Goal: Information Seeking & Learning: Learn about a topic

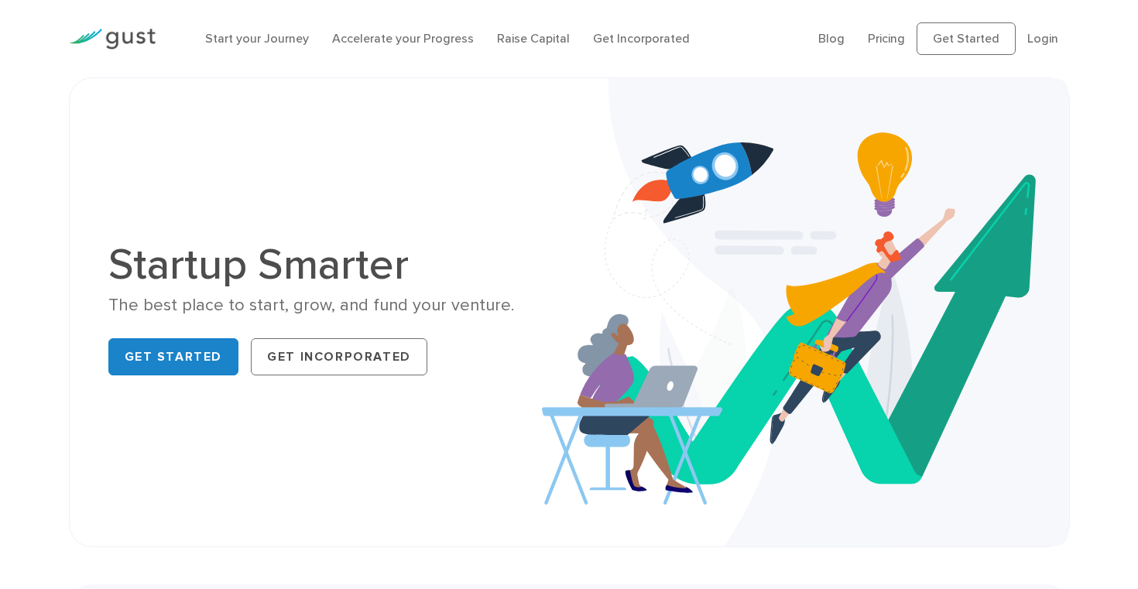
click at [283, 50] on div "Start your Journey Accelerate your Progress Raise Capital Get Incorporated" at bounding box center [499, 39] width 613 height 50
click at [284, 32] on link "Start your Journey" at bounding box center [257, 38] width 104 height 15
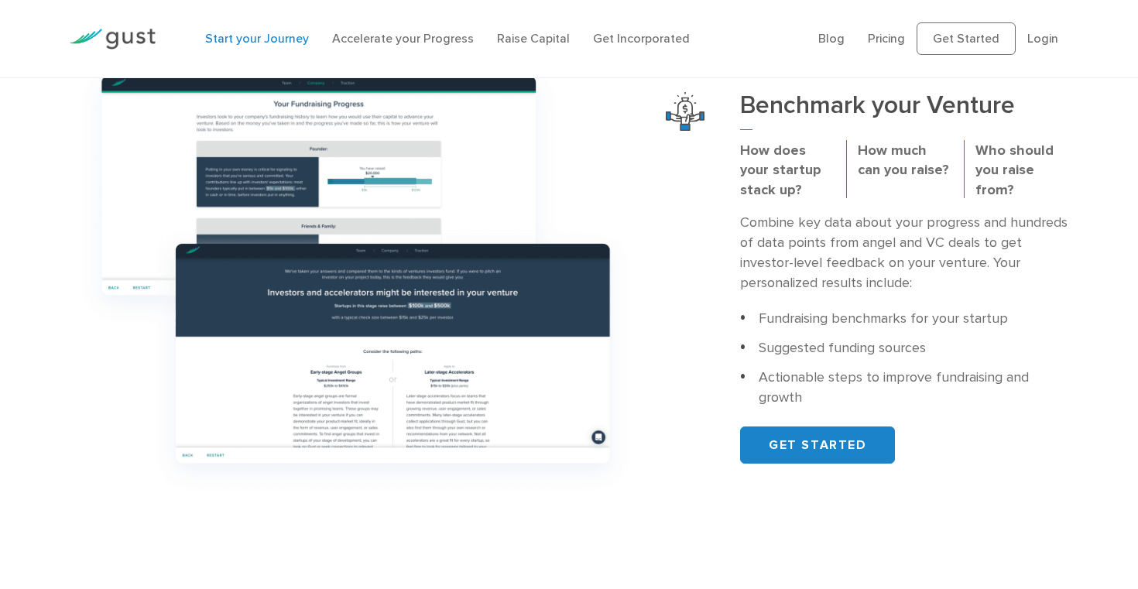
scroll to position [518, 0]
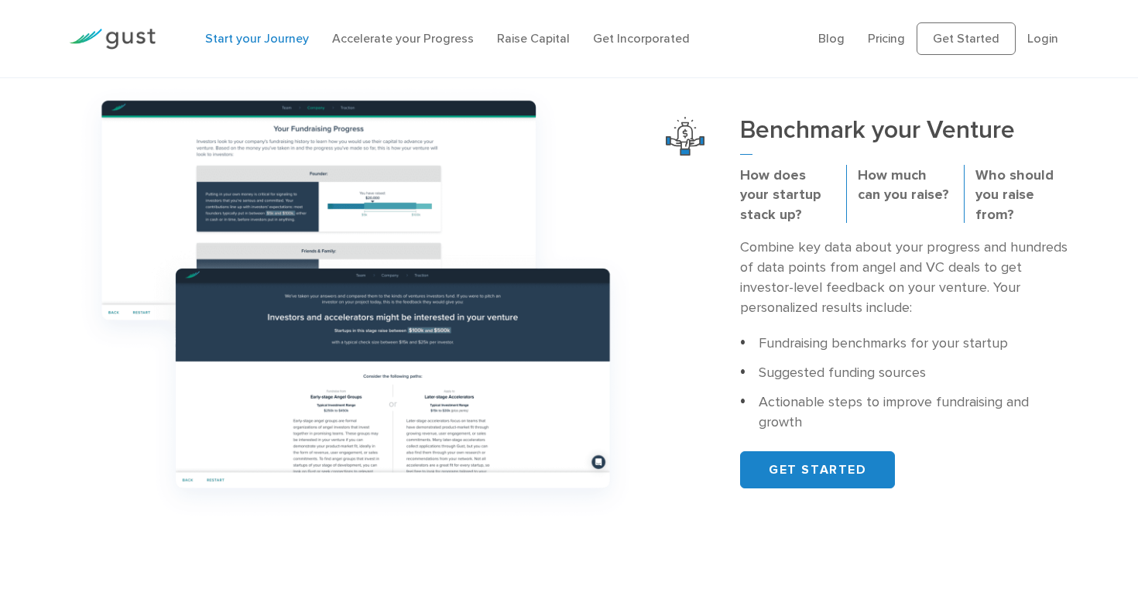
click at [388, 30] on li "Accelerate your Progress" at bounding box center [403, 38] width 142 height 19
click at [398, 51] on div "Start your Journey Accelerate your Progress Raise Capital Get Incorporated" at bounding box center [499, 39] width 613 height 50
click at [548, 34] on link "Raise Capital" at bounding box center [533, 38] width 73 height 15
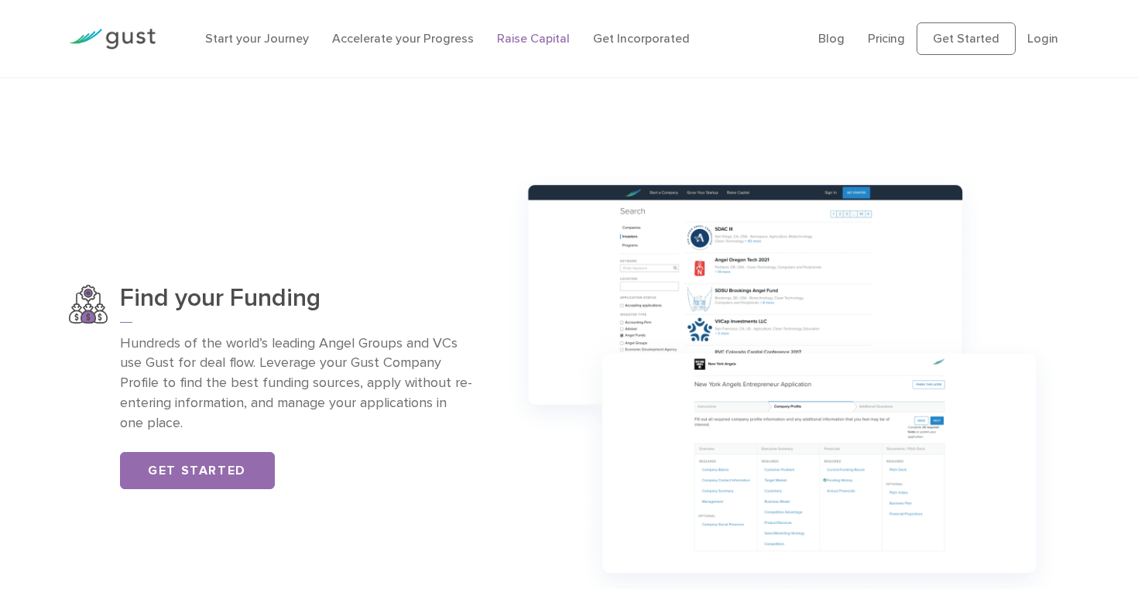
scroll to position [1057, 0]
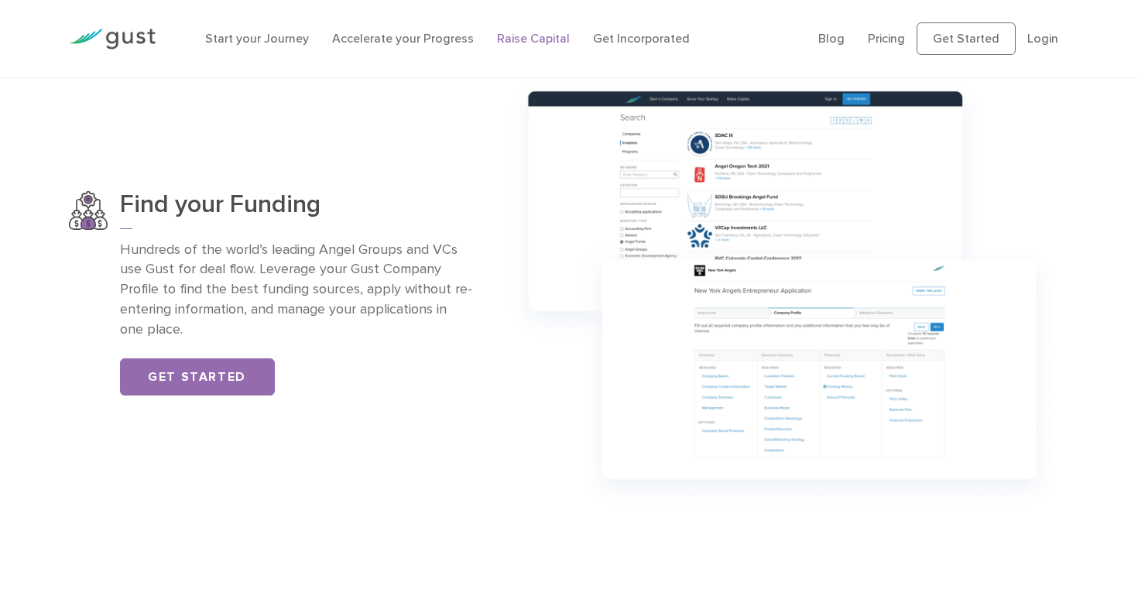
click at [130, 43] on img at bounding box center [112, 39] width 87 height 21
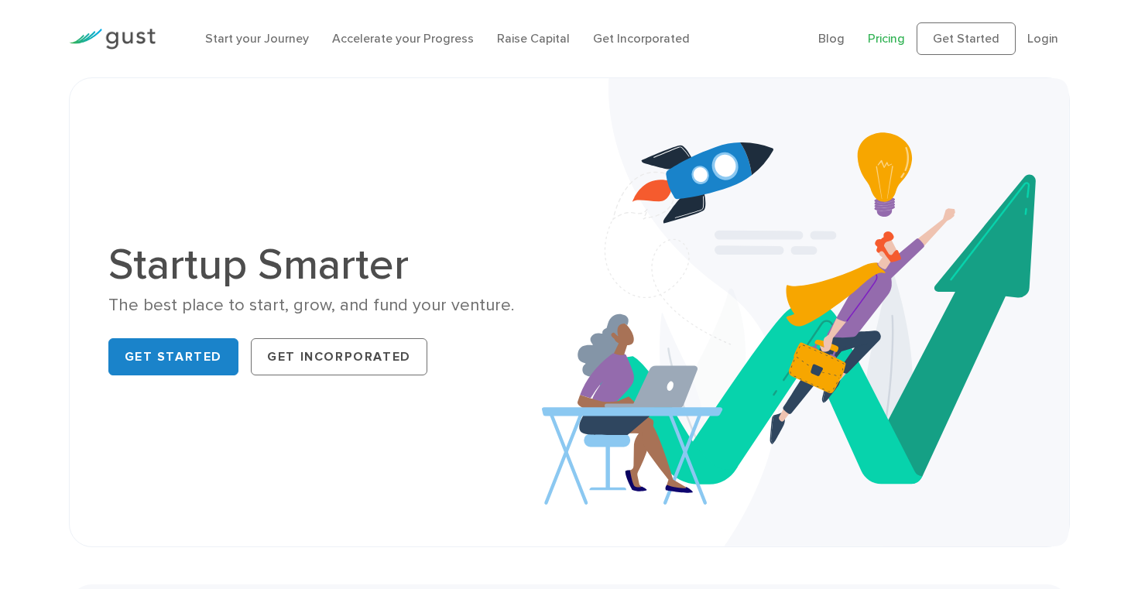
click at [887, 43] on link "Pricing" at bounding box center [886, 38] width 37 height 15
